Goal: Task Accomplishment & Management: Manage account settings

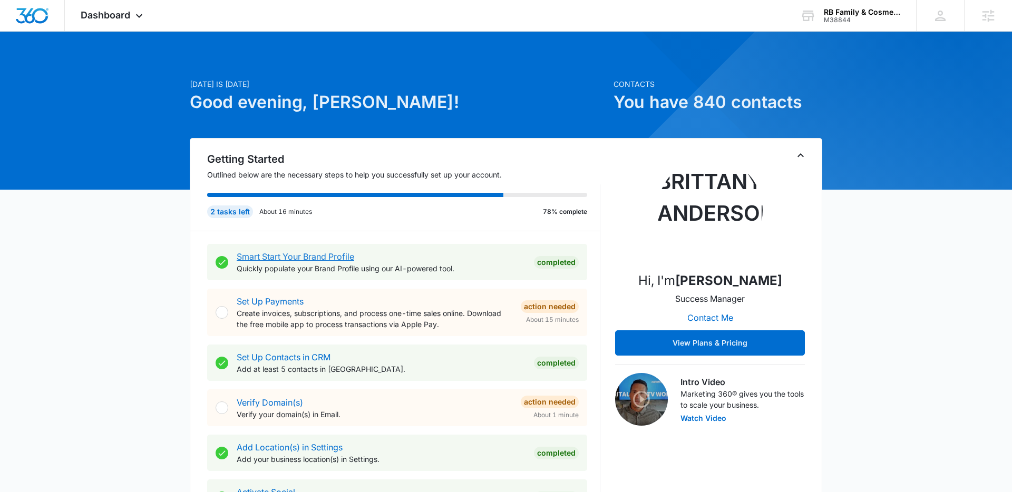
click at [341, 254] on link "Smart Start Your Brand Profile" at bounding box center [296, 256] width 118 height 11
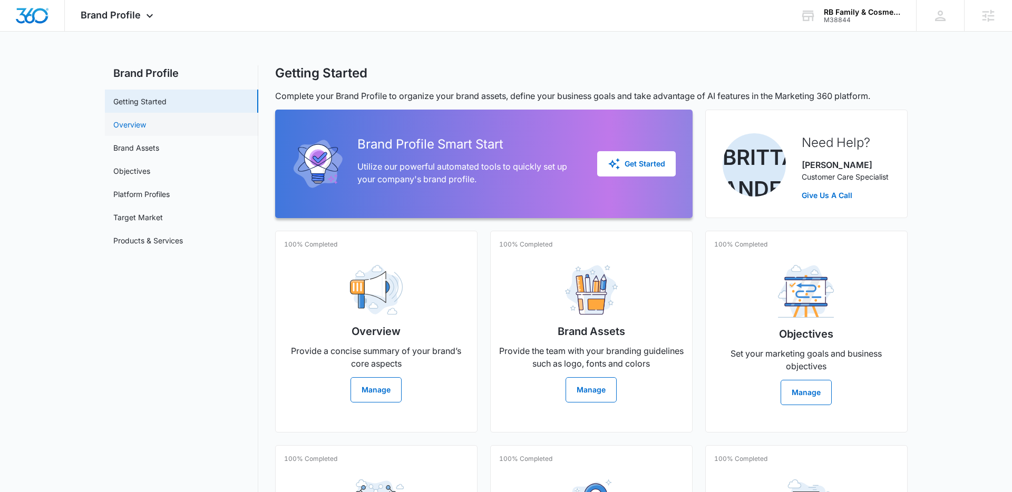
click at [144, 130] on link "Overview" at bounding box center [129, 124] width 33 height 11
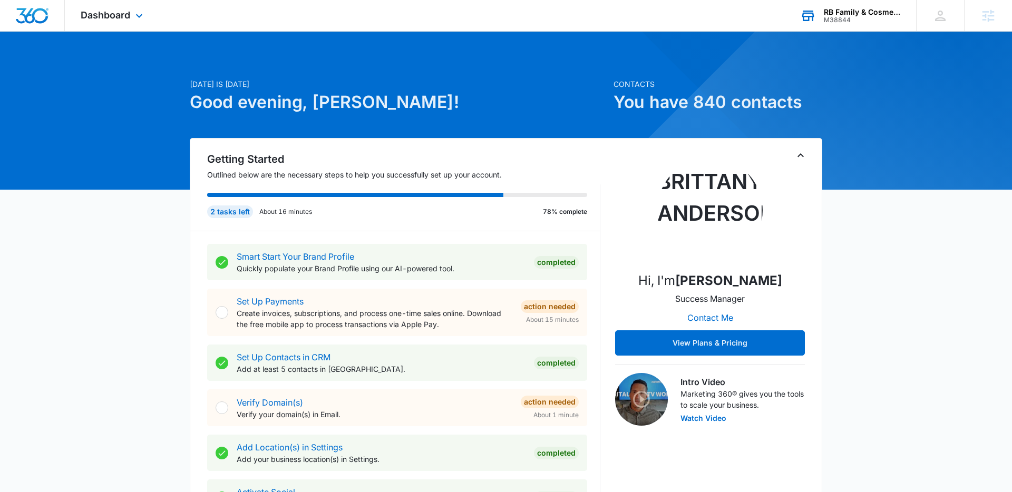
click at [853, 20] on div "M38844" at bounding box center [862, 19] width 77 height 7
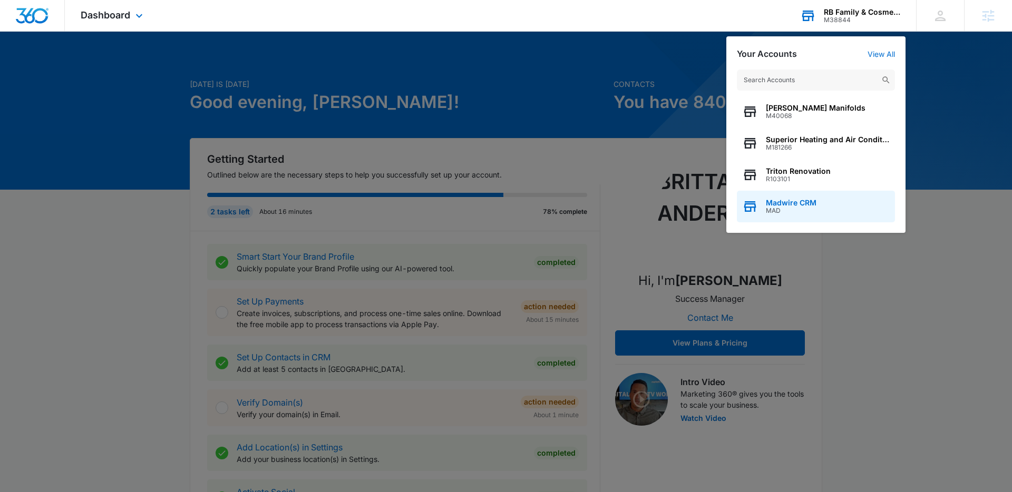
click at [795, 211] on span "MAD" at bounding box center [791, 210] width 51 height 7
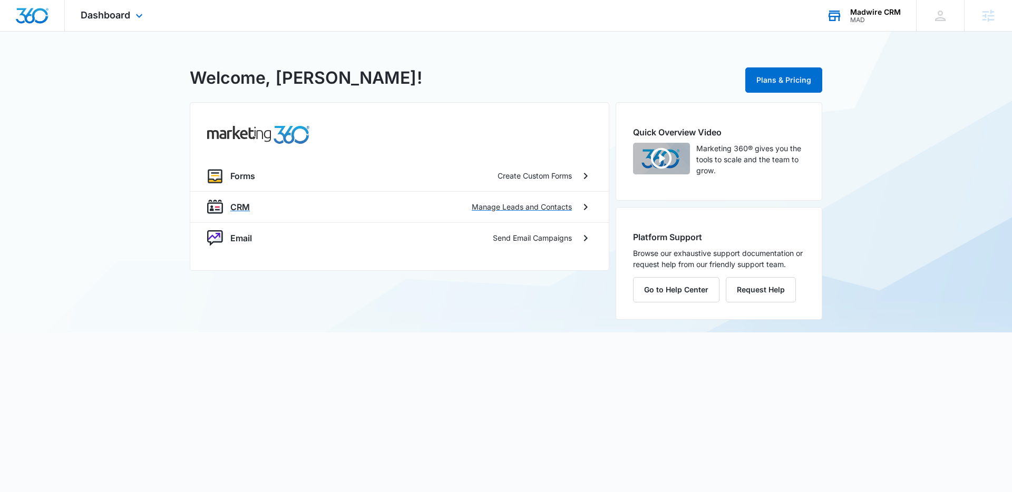
click at [255, 219] on div "CRM Manage Leads and Contacts" at bounding box center [399, 206] width 419 height 31
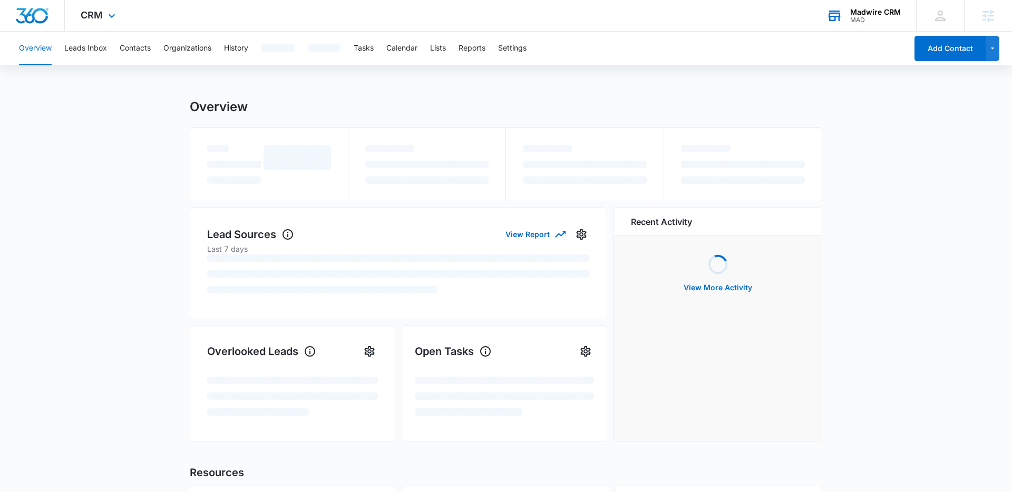
click at [243, 214] on div "Lead Sources View Report Last 7 days" at bounding box center [399, 264] width 418 height 112
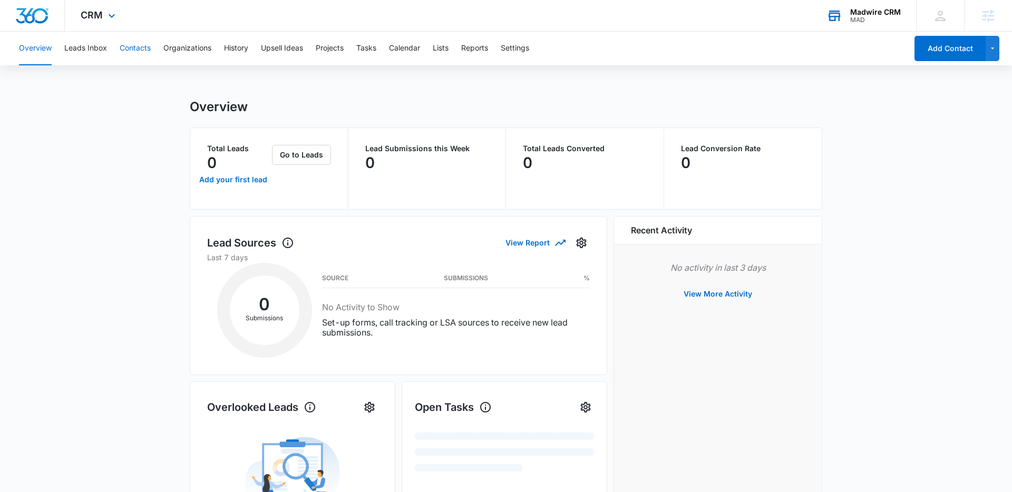
click at [144, 38] on button "Contacts" at bounding box center [135, 49] width 31 height 34
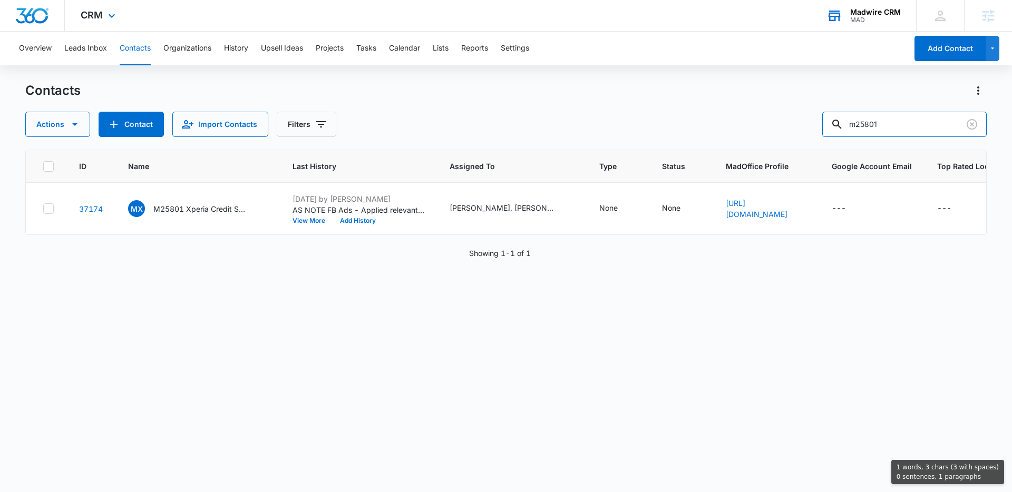
drag, startPoint x: 907, startPoint y: 122, endPoint x: 779, endPoint y: 122, distance: 128.1
click at [782, 122] on div "Actions Contact Import Contacts Filters m25801" at bounding box center [506, 124] width 962 height 25
paste input "M38844 - RB Family & Cosmetic Dentistry"
type input "M38844 - RB Family & Cosmetic Dentistry"
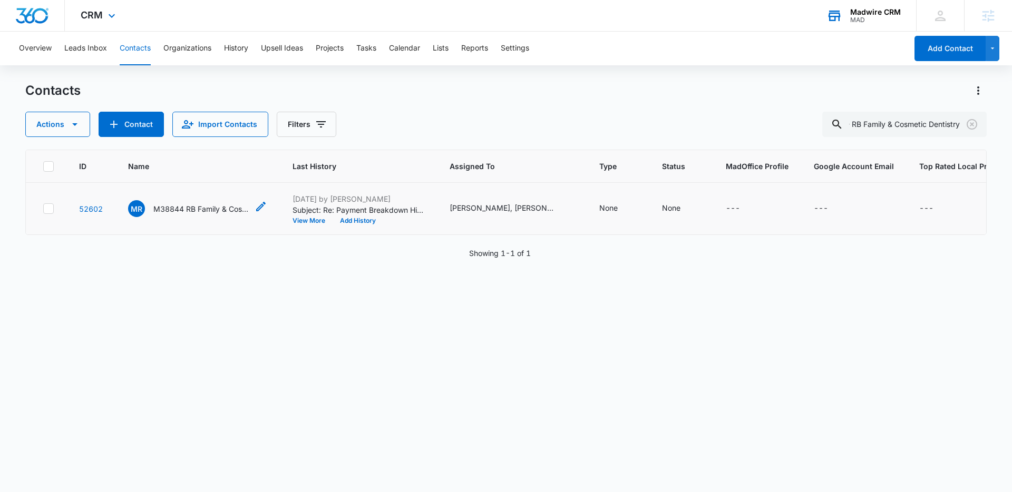
scroll to position [0, 0]
click at [202, 210] on p "M38844 RB Family & Cosmetic Dentistry" at bounding box center [200, 209] width 95 height 11
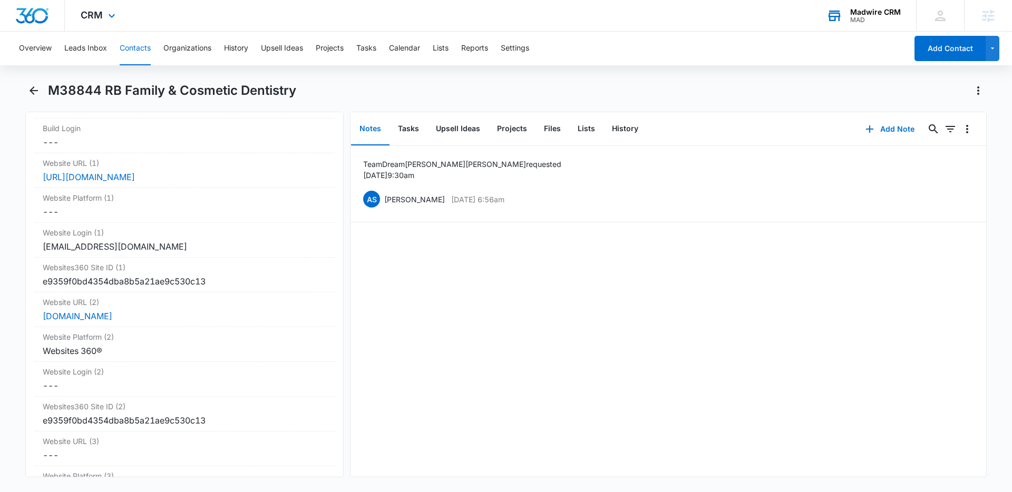
scroll to position [4064, 0]
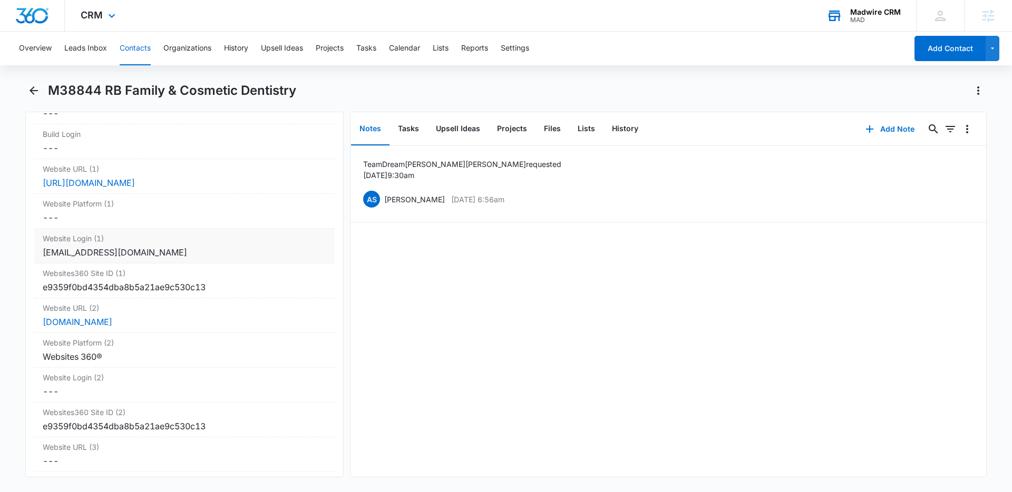
click at [195, 246] on div "nhashemidmd@gmail.com" at bounding box center [185, 252] width 284 height 13
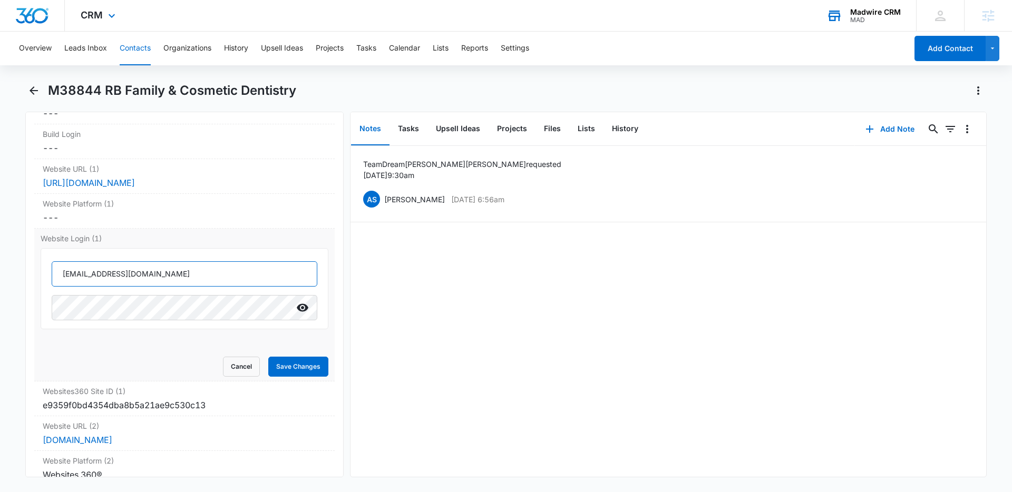
click at [168, 264] on input "nhashemidmd@gmail.com" at bounding box center [185, 273] width 266 height 25
click at [135, 178] on link "https://preview.myportalmarketing.com/home/dashboard/overview/6874a8b7/overview…" at bounding box center [89, 183] width 92 height 11
click at [299, 304] on icon "Show" at bounding box center [303, 308] width 12 height 8
click at [167, 434] on dd "Cancel Save Changes rbdentist.com" at bounding box center [185, 440] width 284 height 13
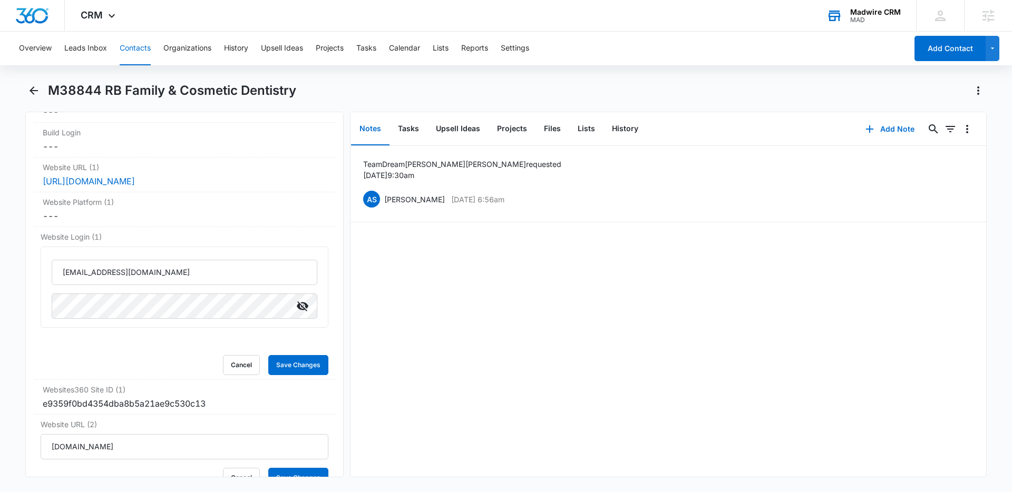
scroll to position [4058, 0]
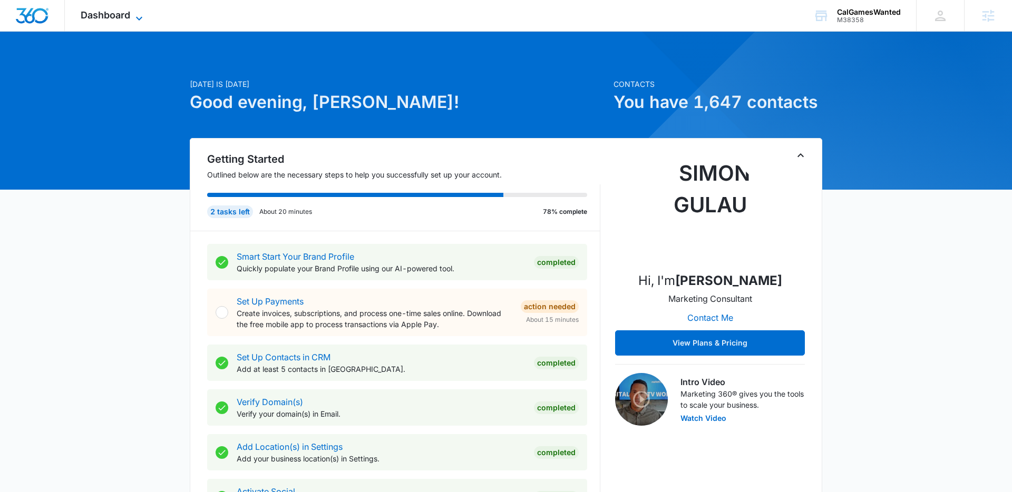
click at [115, 19] on span "Dashboard" at bounding box center [106, 14] width 50 height 11
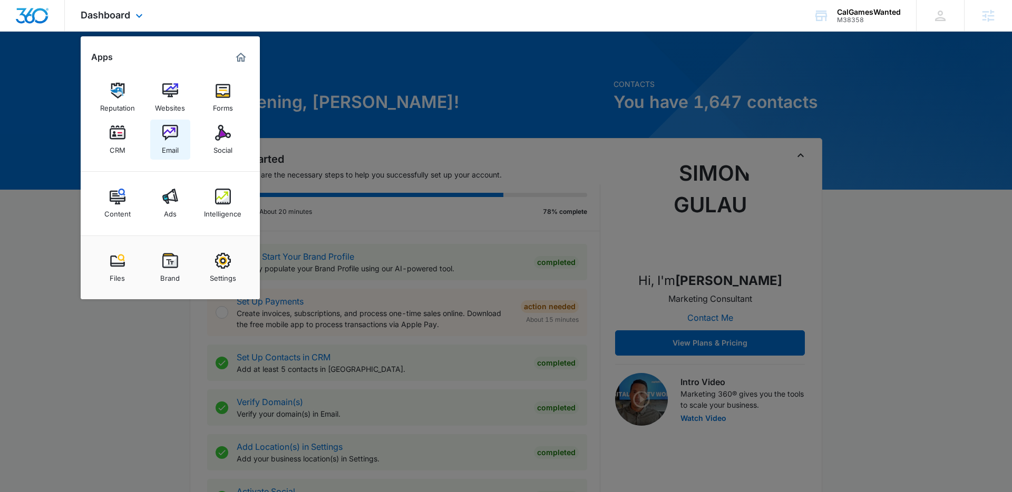
click at [170, 152] on div "Email" at bounding box center [170, 148] width 17 height 14
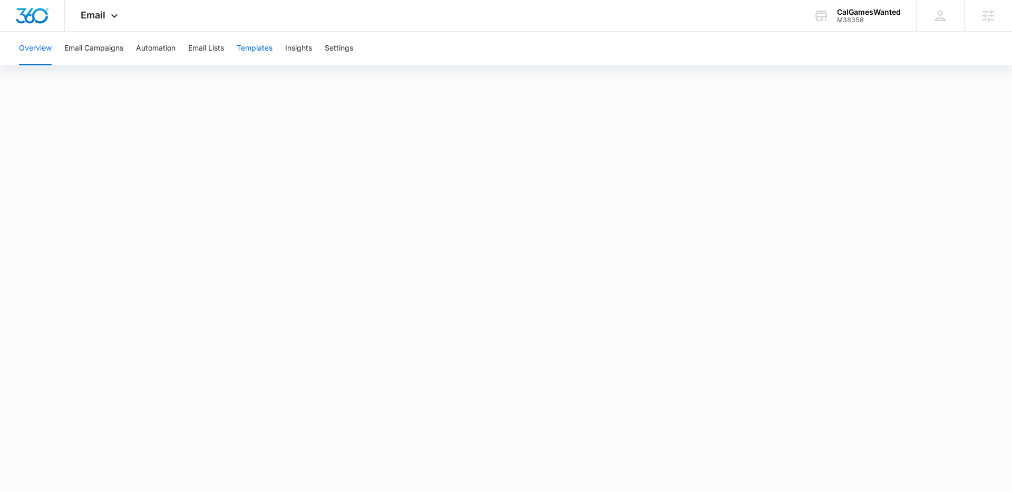
click at [258, 43] on button "Templates" at bounding box center [255, 49] width 36 height 34
click at [97, 20] on span "Email" at bounding box center [93, 14] width 25 height 11
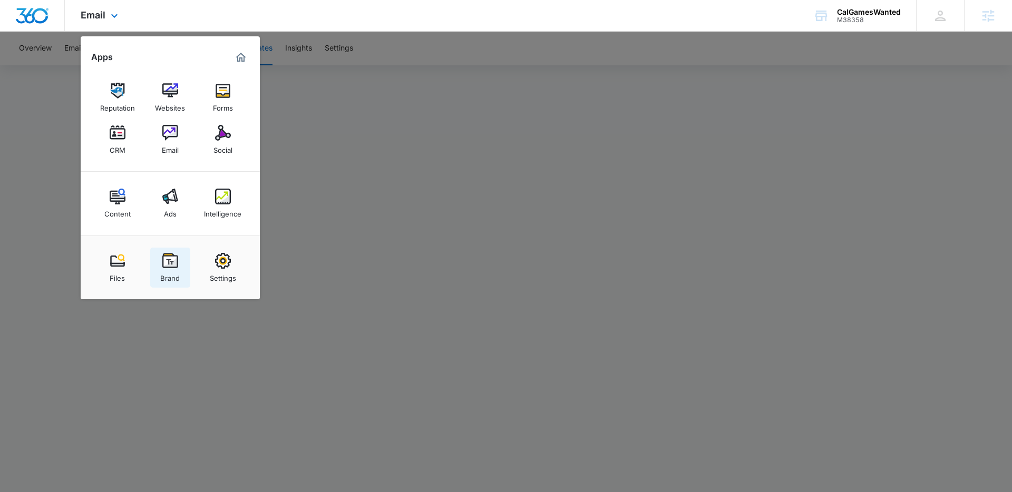
click at [174, 264] on img at bounding box center [170, 261] width 16 height 16
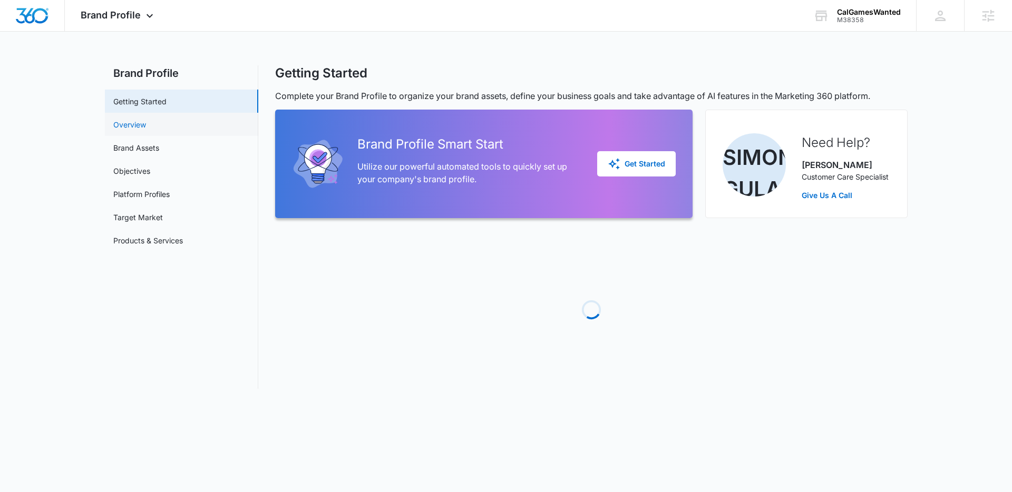
click at [125, 123] on link "Overview" at bounding box center [129, 124] width 33 height 11
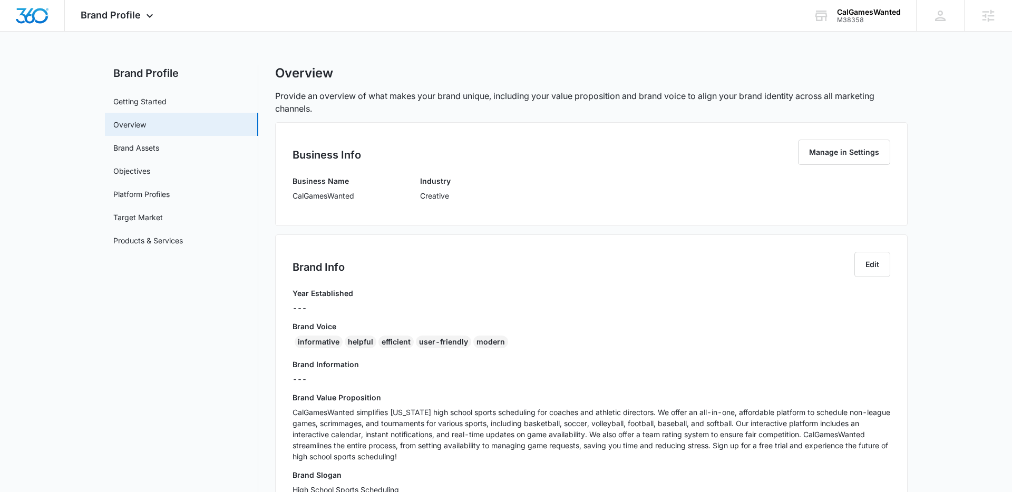
click at [289, 186] on div "Business Info Manage in Settings Business Name CalGamesWanted Industry Creative" at bounding box center [591, 174] width 633 height 104
drag, startPoint x: 293, startPoint y: 195, endPoint x: 391, endPoint y: 286, distance: 134.3
click at [386, 280] on div "Business Info Manage in Settings Business Name CalGamesWanted Industry Creative…" at bounding box center [591, 434] width 633 height 624
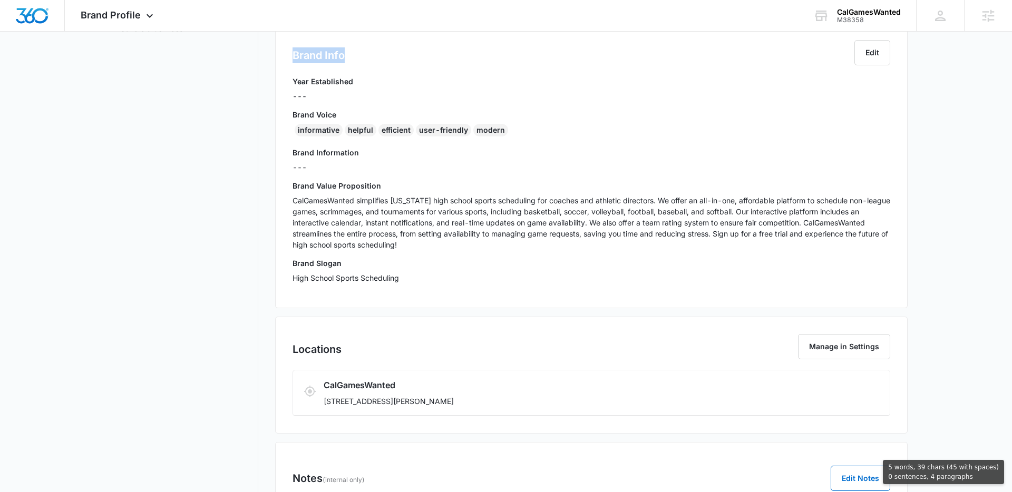
scroll to position [274, 0]
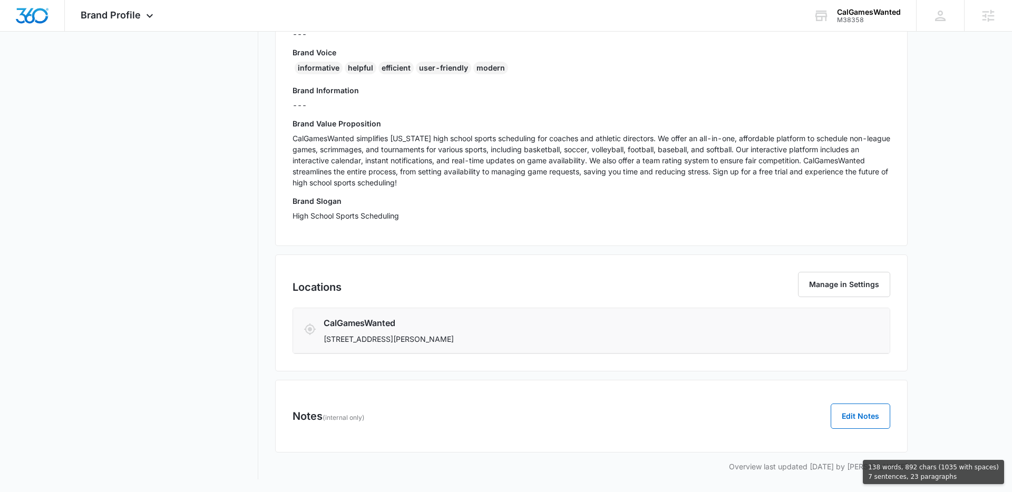
click at [538, 340] on p "[STREET_ADDRESS][PERSON_NAME]" at bounding box center [542, 339] width 437 height 11
copy div "CalGamesWanted Industry Creative Brand Info Edit Year Established --- Brand Voi…"
click at [98, 4] on div "Brand Profile Apps Reputation Websites Forms CRM Email Social Content Ads Intel…" at bounding box center [118, 15] width 107 height 31
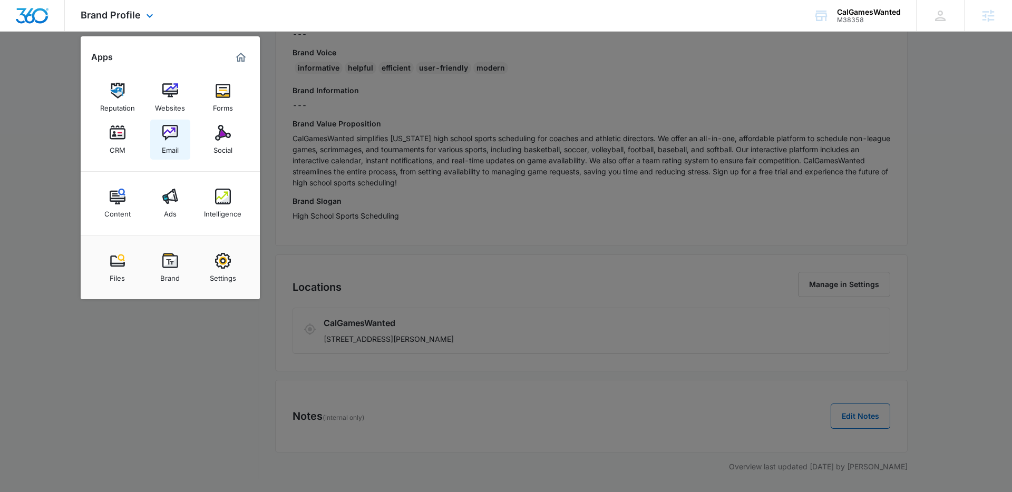
click at [172, 137] on img at bounding box center [170, 133] width 16 height 16
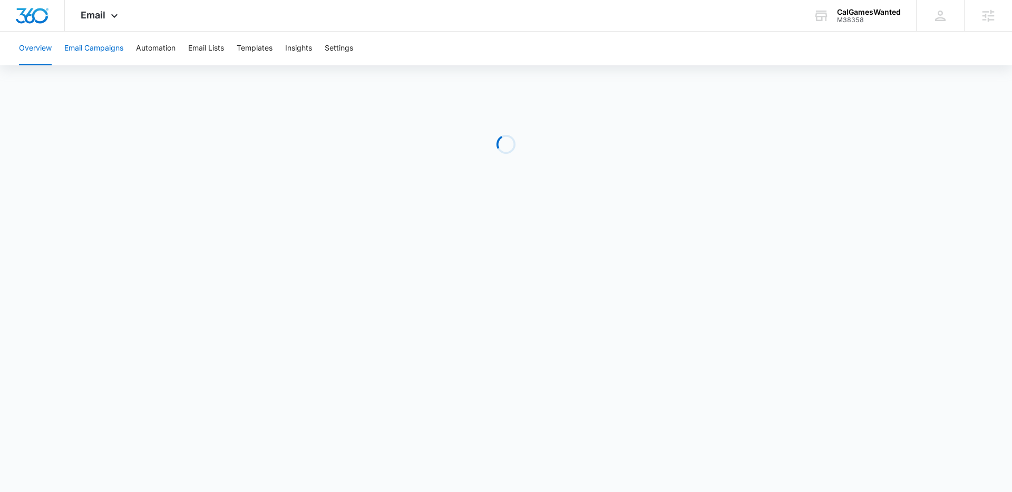
click at [100, 47] on button "Email Campaigns" at bounding box center [93, 49] width 59 height 34
